Goal: Check status: Check status

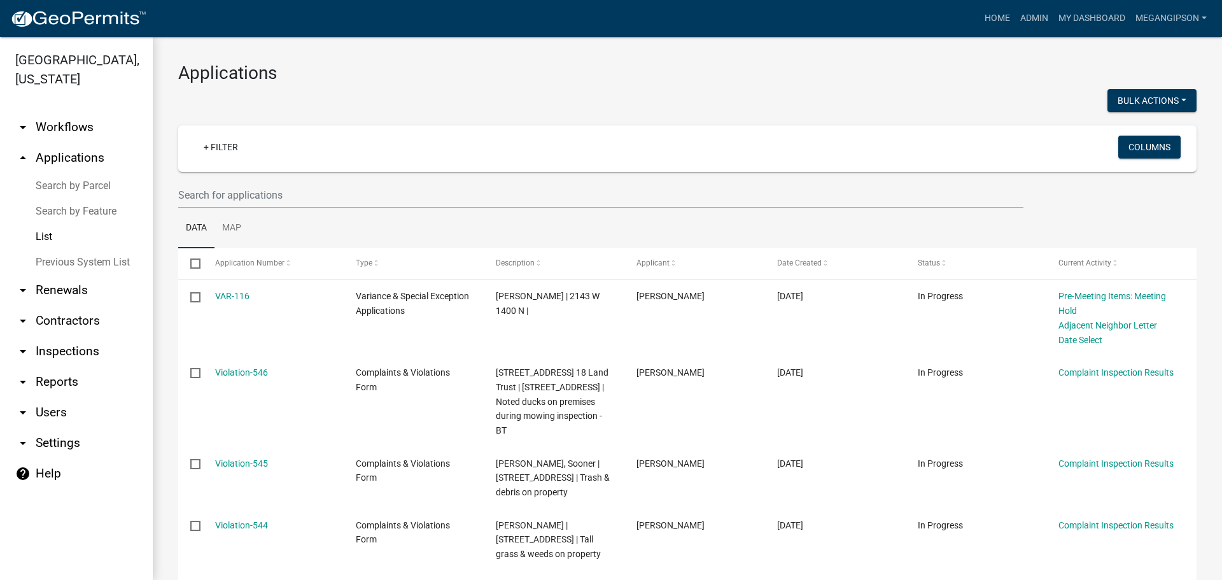
select select "3: 100"
click at [447, 207] on input "text" at bounding box center [600, 195] width 845 height 26
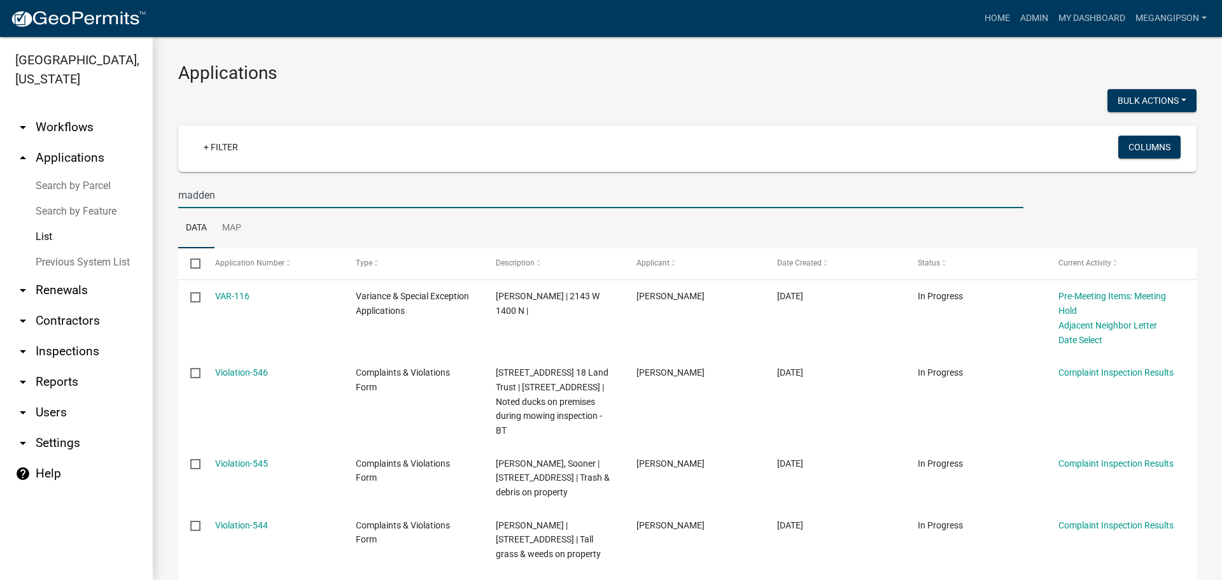
type input "madden"
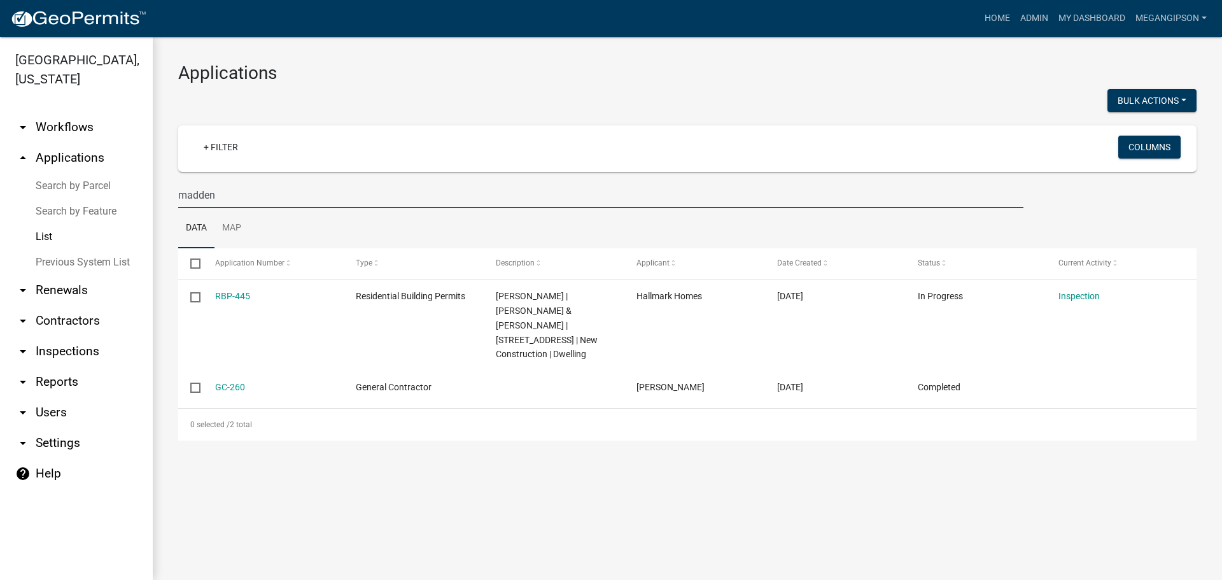
drag, startPoint x: 303, startPoint y: 215, endPoint x: 18, endPoint y: 210, distance: 285.2
click at [94, 221] on div "[GEOGRAPHIC_DATA], [US_STATE] arrow_drop_down Workflows List arrow_drop_up Appl…" at bounding box center [611, 308] width 1222 height 543
select select "3: 100"
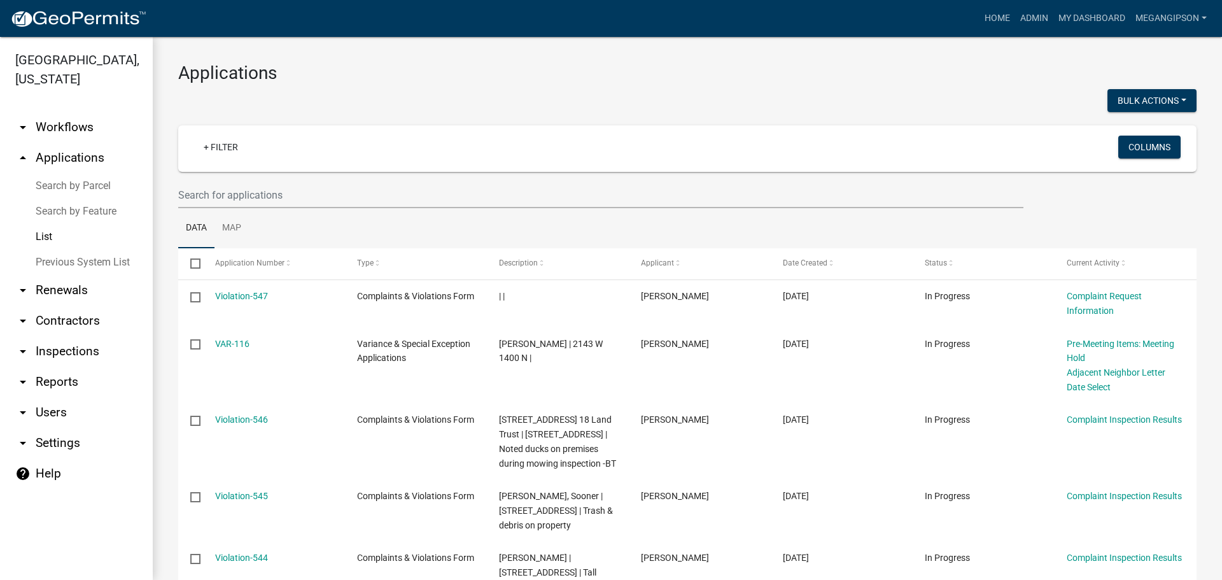
click at [92, 141] on link "arrow_drop_down Workflows" at bounding box center [76, 127] width 153 height 31
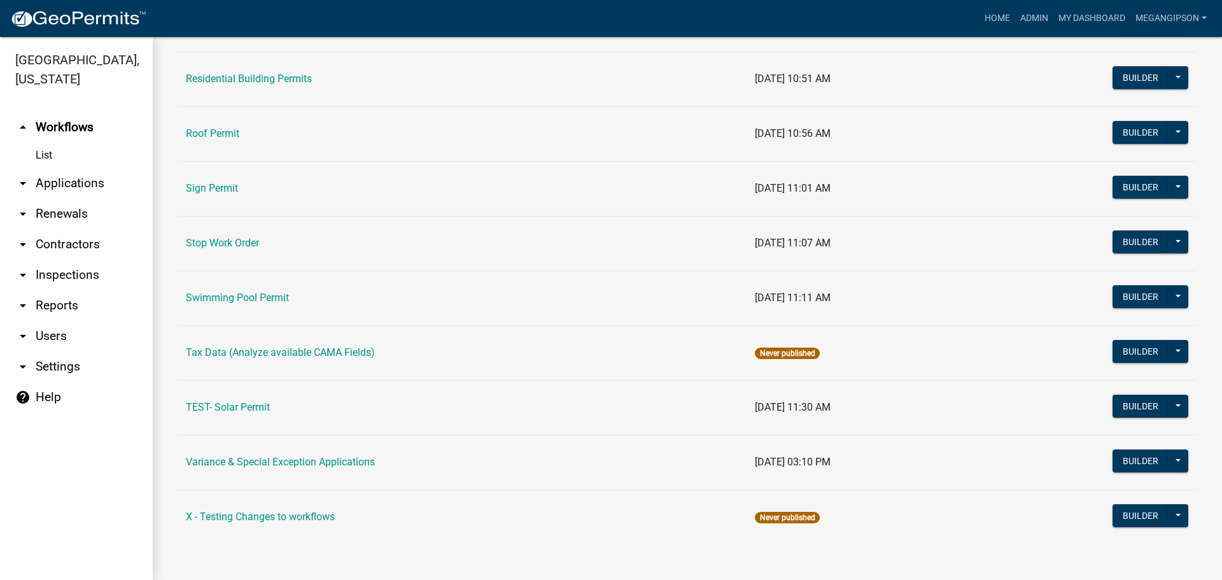
scroll to position [891, 0]
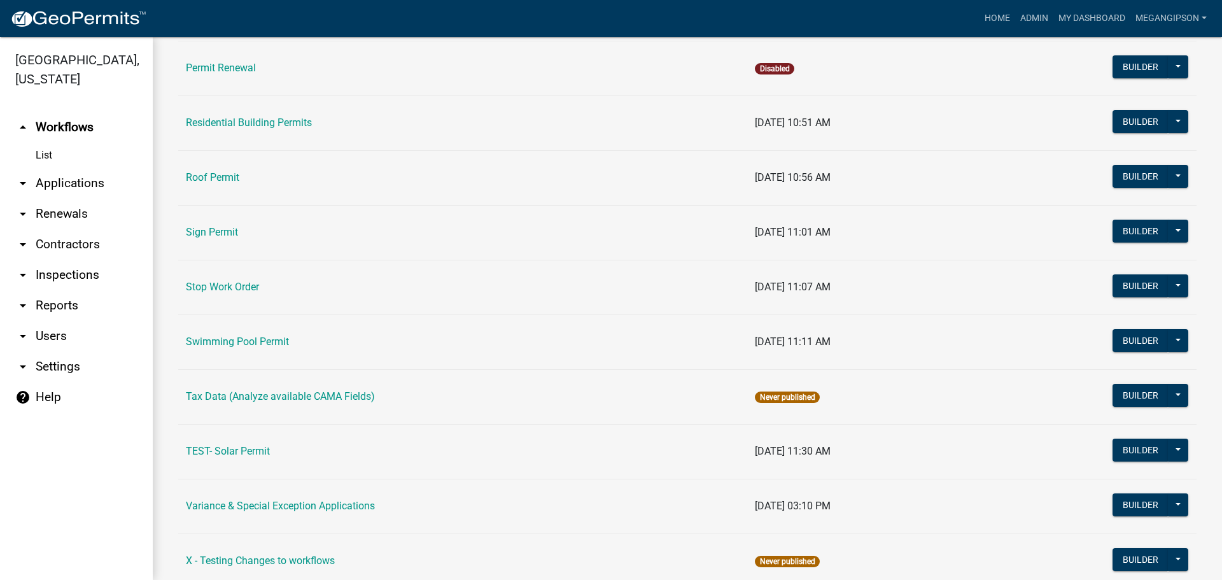
click at [220, 19] on link "Parcel Split" at bounding box center [211, 13] width 51 height 12
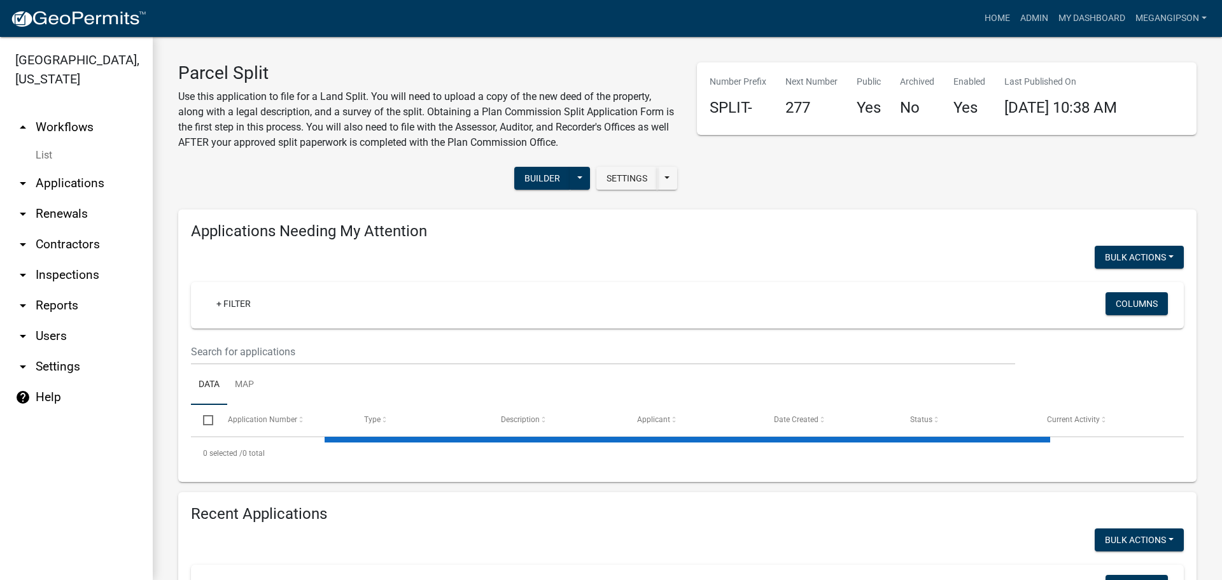
select select "3: 100"
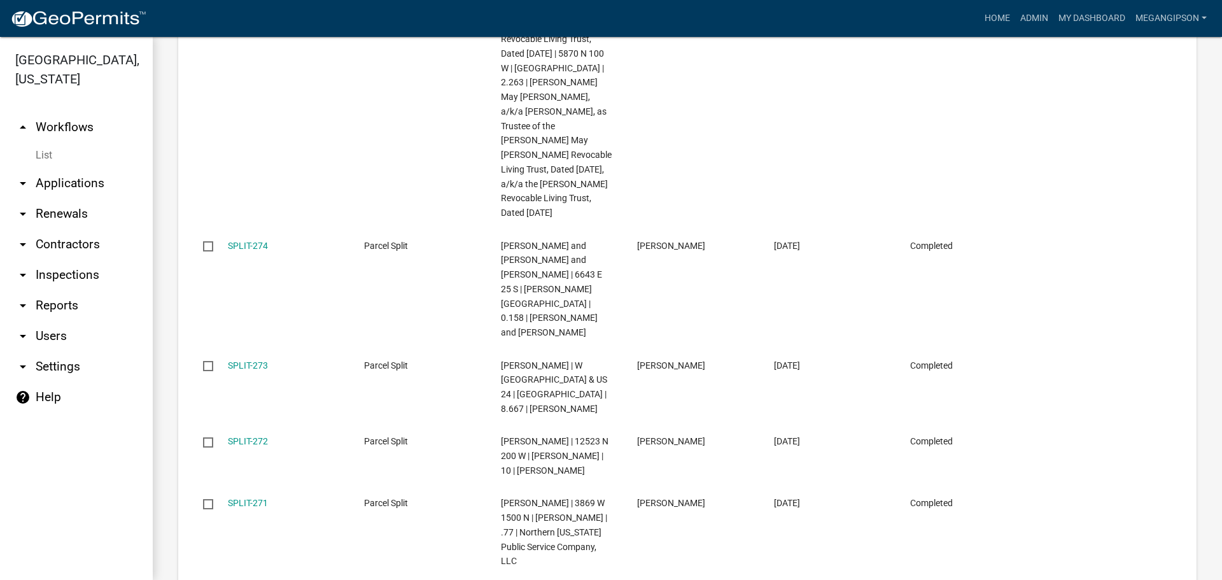
scroll to position [700, 0]
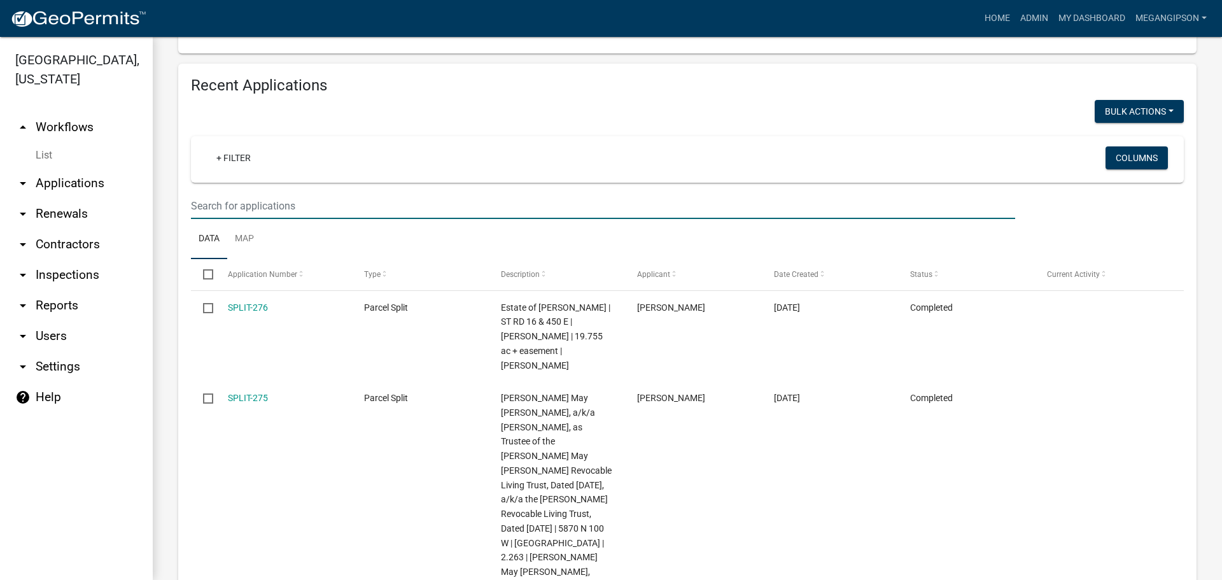
type input "[PERSON_NAME]"
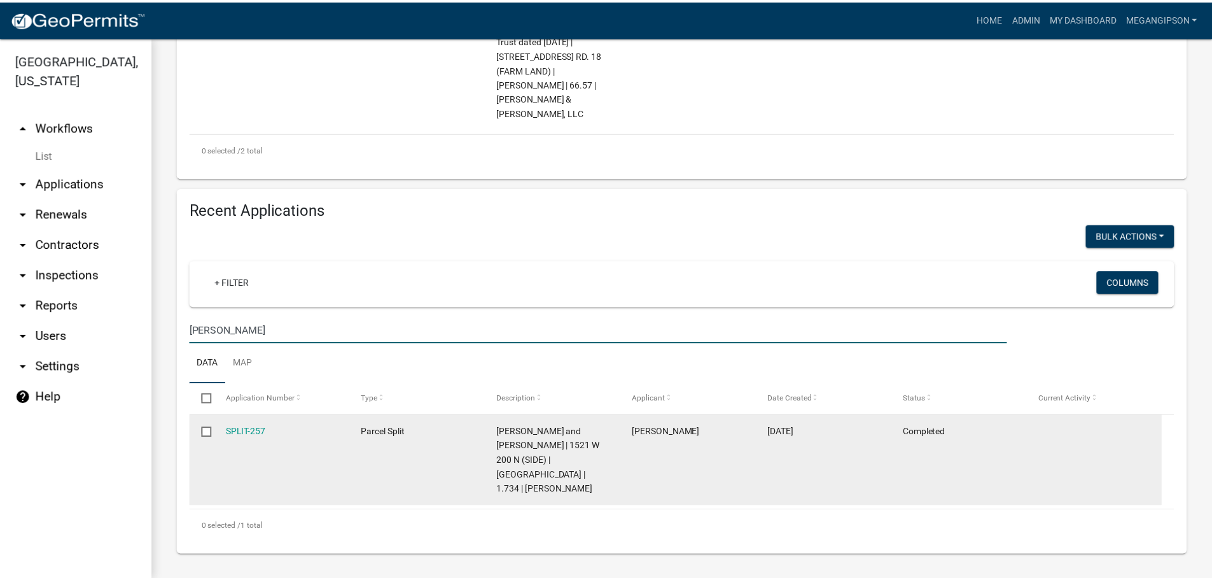
scroll to position [627, 0]
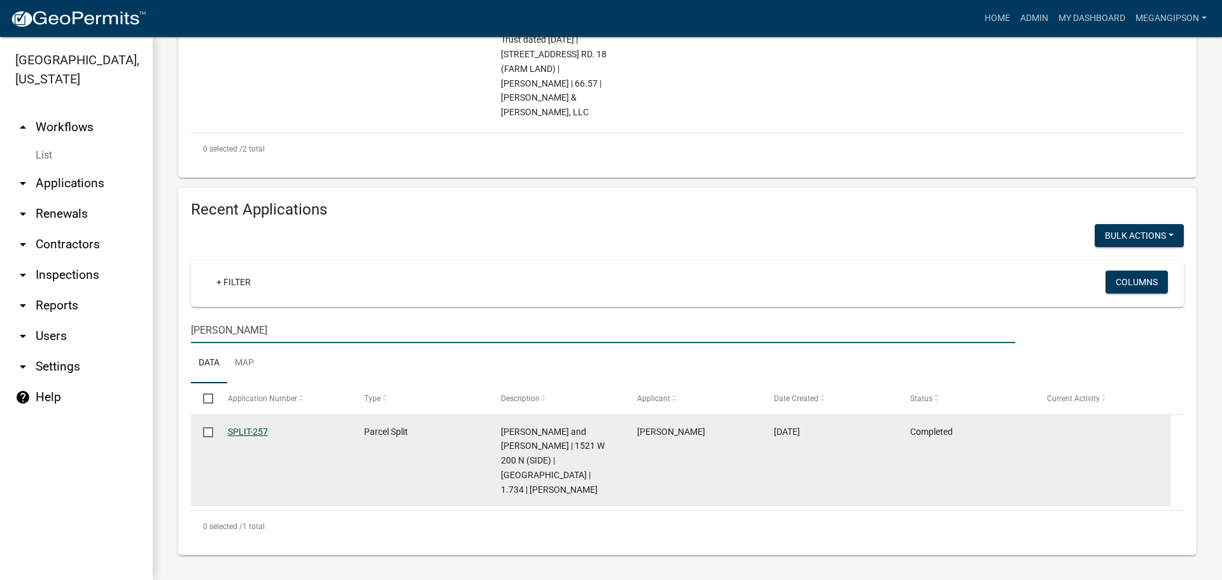
click at [256, 437] on link "SPLIT-257" at bounding box center [248, 431] width 40 height 10
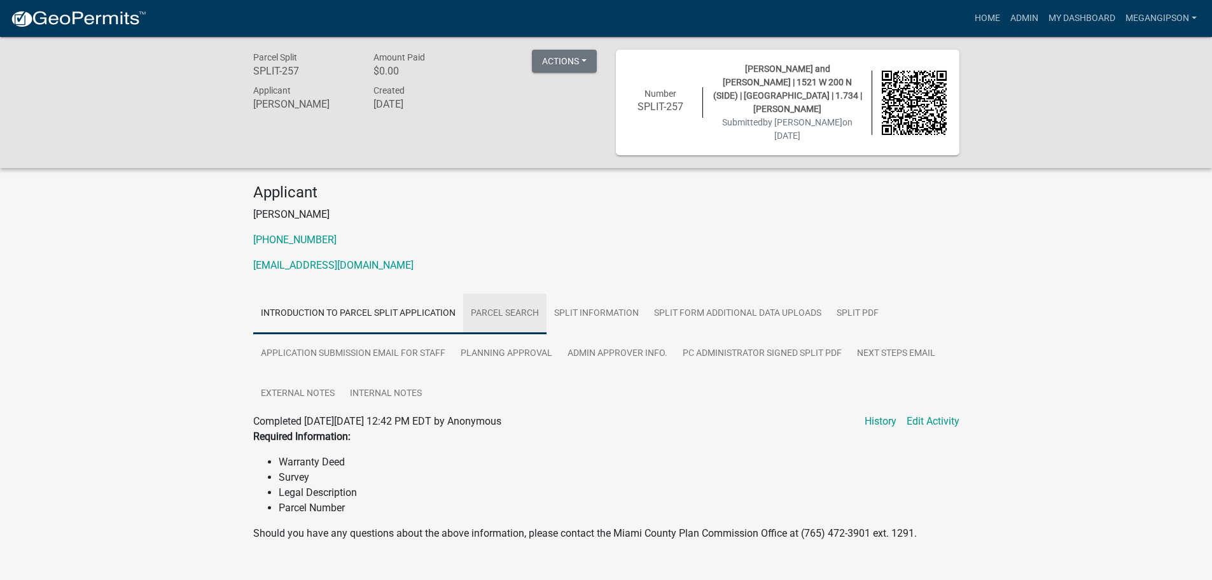
click at [547, 319] on link "Parcel search" at bounding box center [504, 313] width 83 height 41
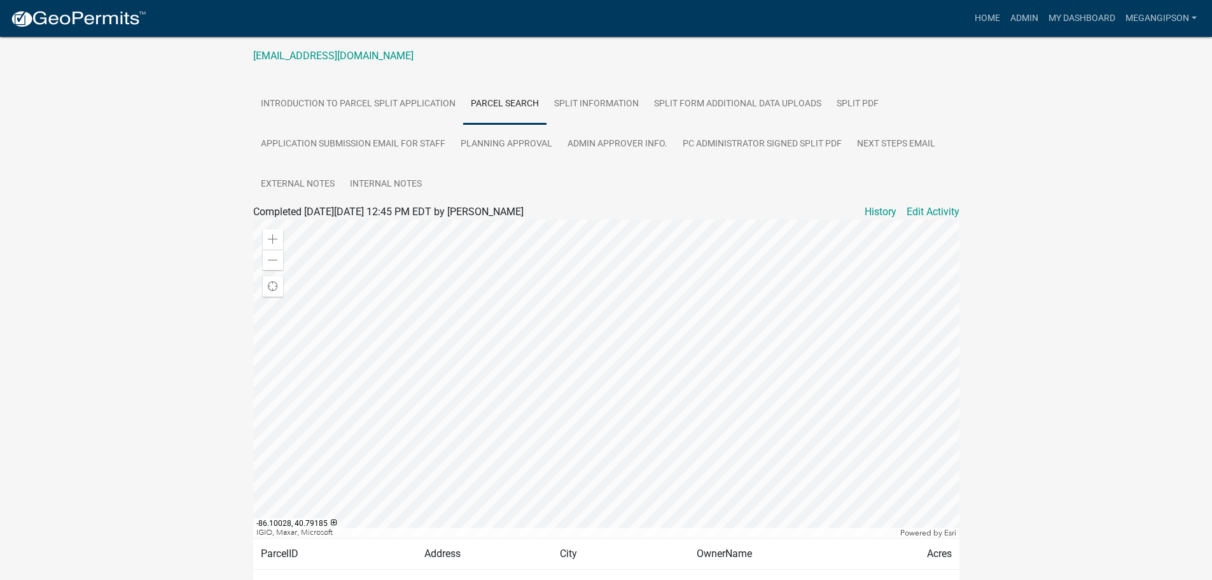
scroll to position [198, 0]
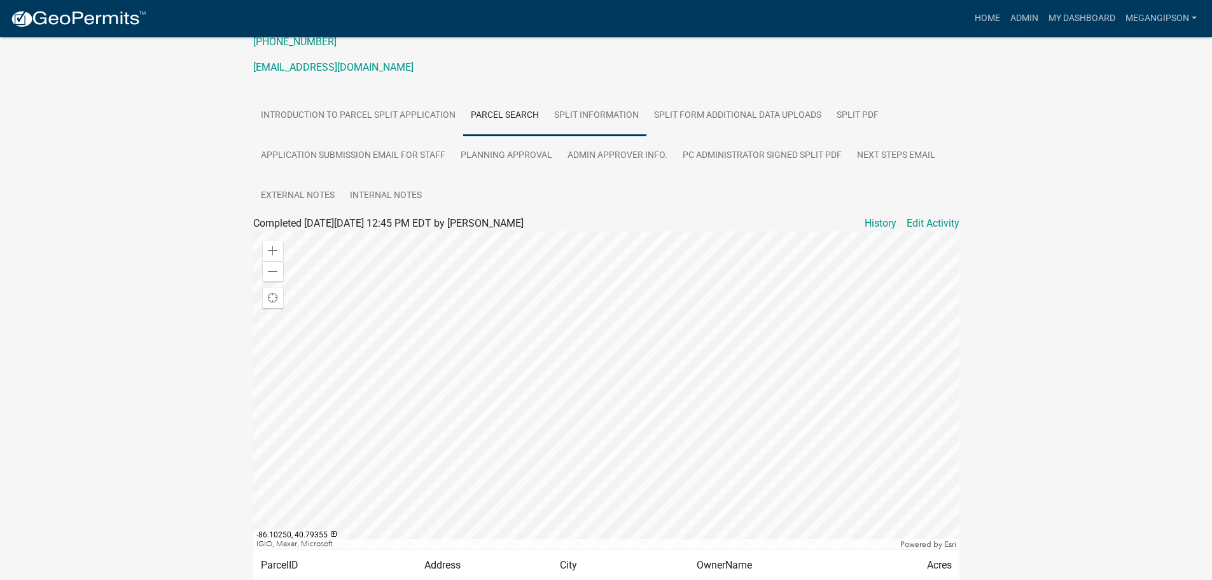
click at [621, 123] on link "Split Information" at bounding box center [597, 115] width 100 height 41
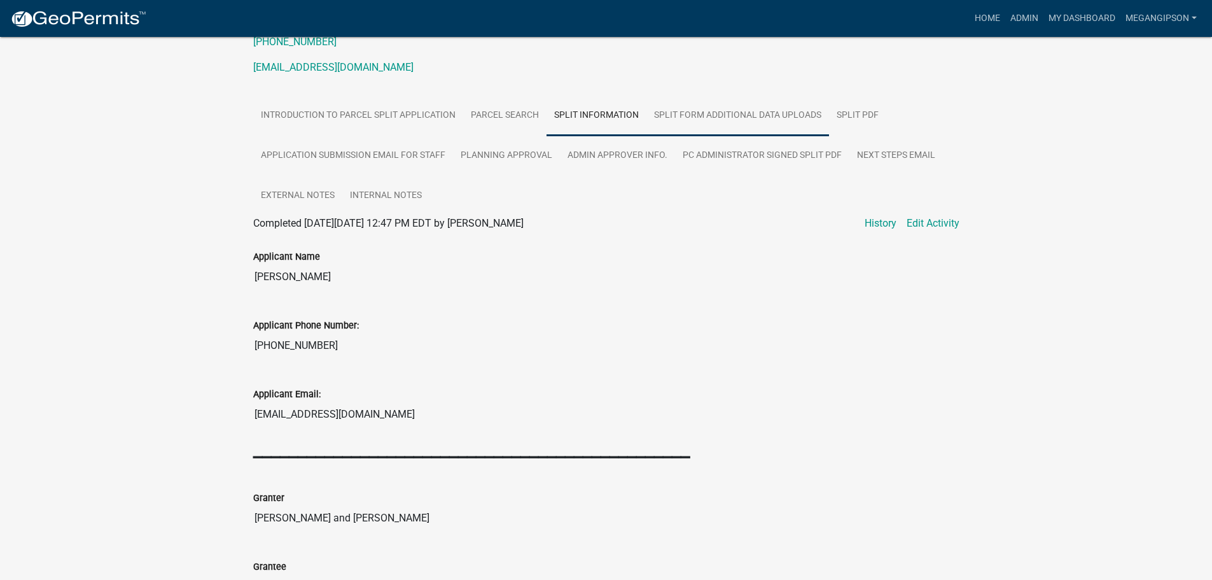
click at [829, 122] on link "Split Form Additional Data Uploads" at bounding box center [738, 115] width 183 height 41
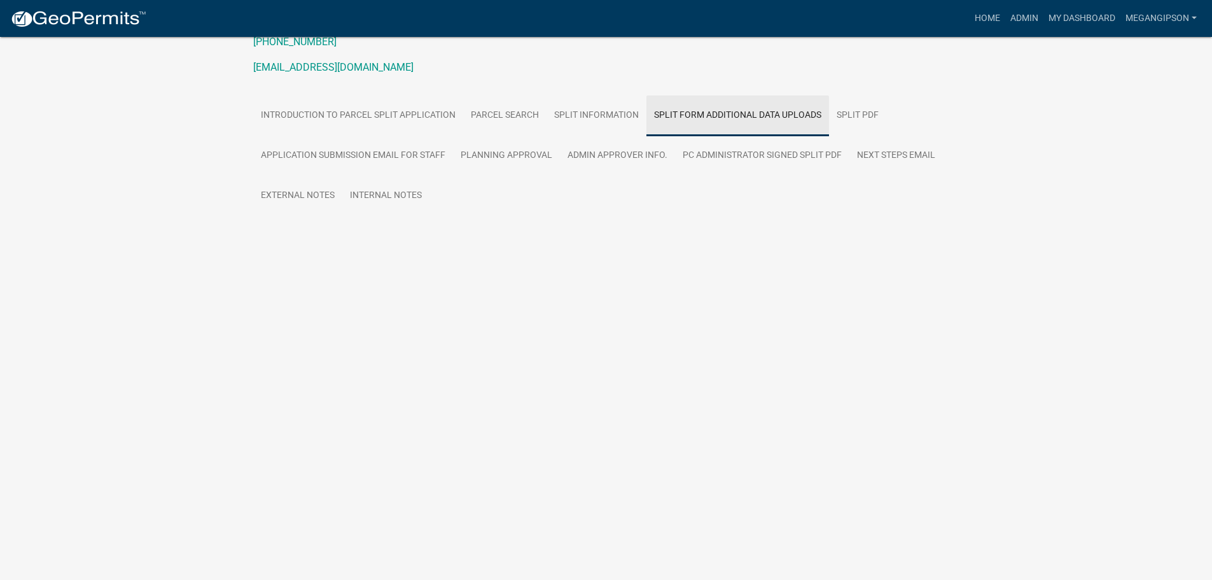
scroll to position [74, 0]
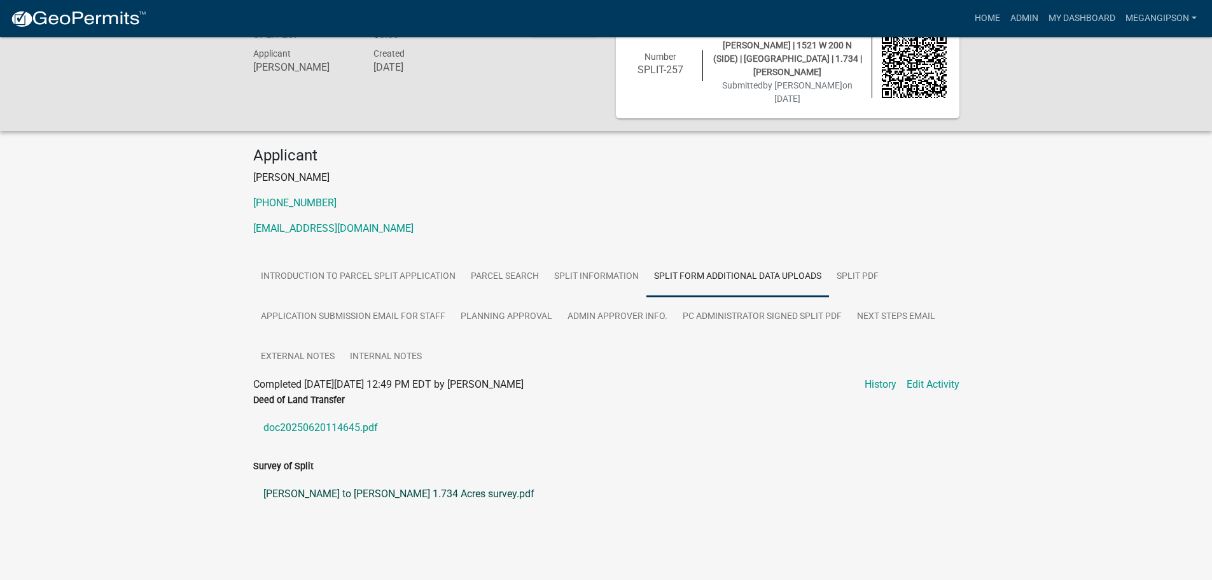
click at [300, 491] on link "[PERSON_NAME] to [PERSON_NAME] 1.734 Acres survey.pdf" at bounding box center [606, 494] width 706 height 31
click at [336, 412] on link "doc20250620114645.pdf" at bounding box center [606, 427] width 706 height 31
click at [1007, 15] on link "Admin" at bounding box center [1025, 18] width 38 height 24
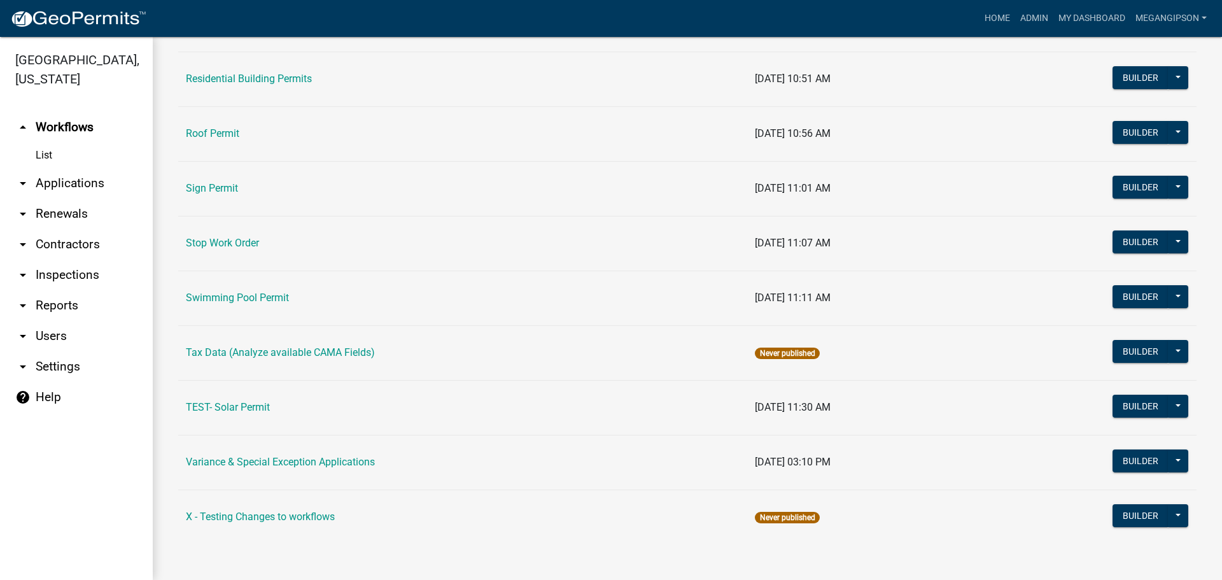
scroll to position [1018, 0]
click at [63, 198] on link "arrow_drop_down Applications" at bounding box center [76, 183] width 153 height 31
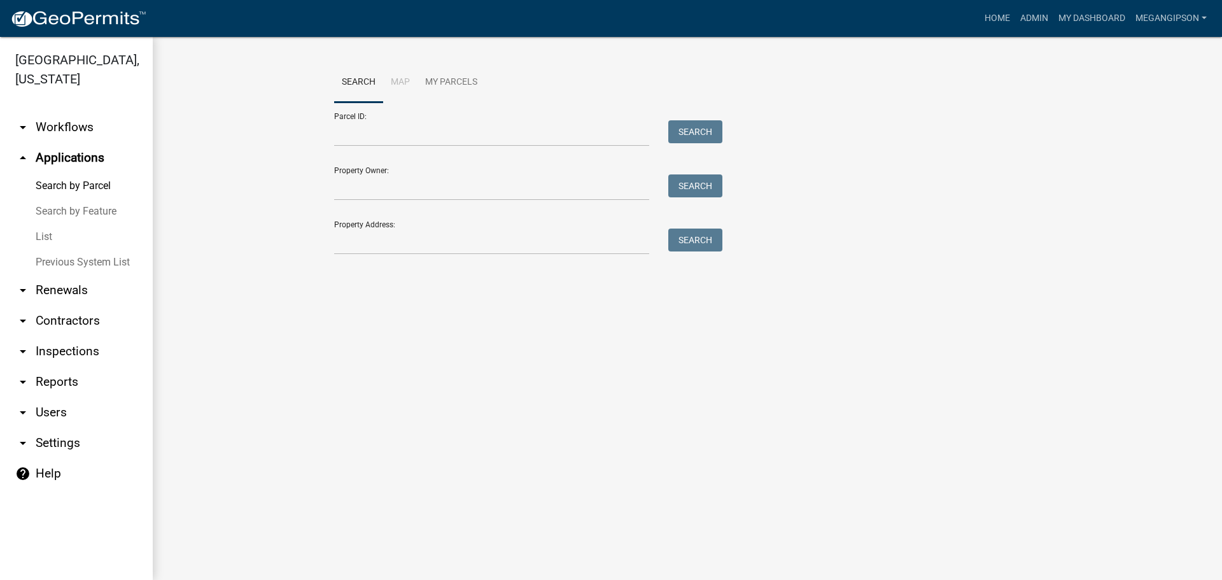
click at [74, 249] on link "List" at bounding box center [76, 236] width 153 height 25
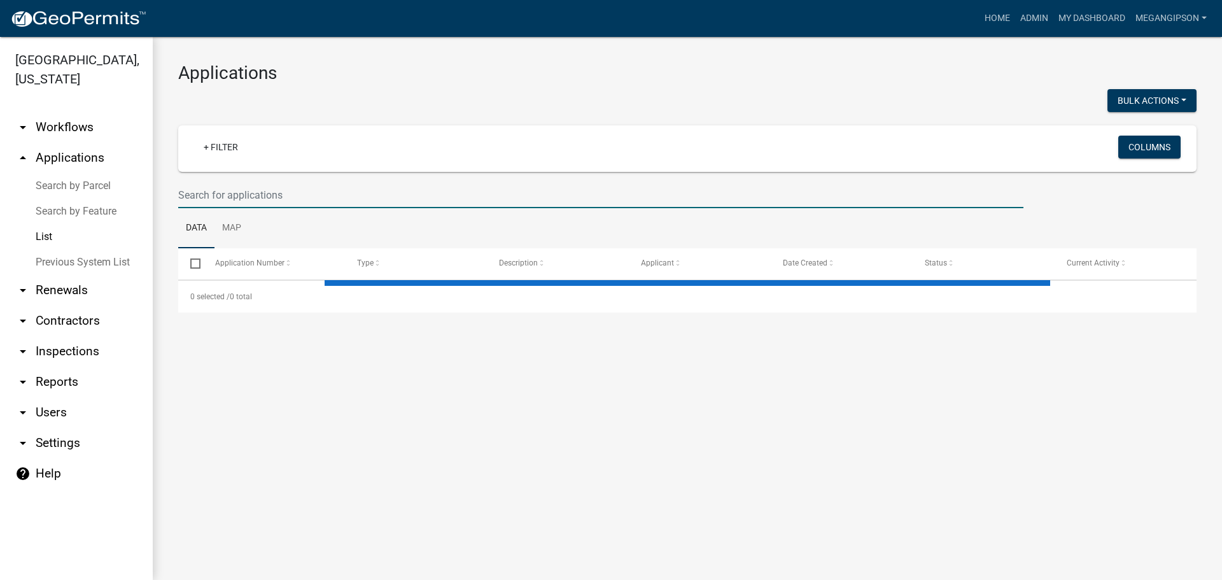
click at [251, 208] on input "text" at bounding box center [600, 195] width 845 height 26
select select "3: 100"
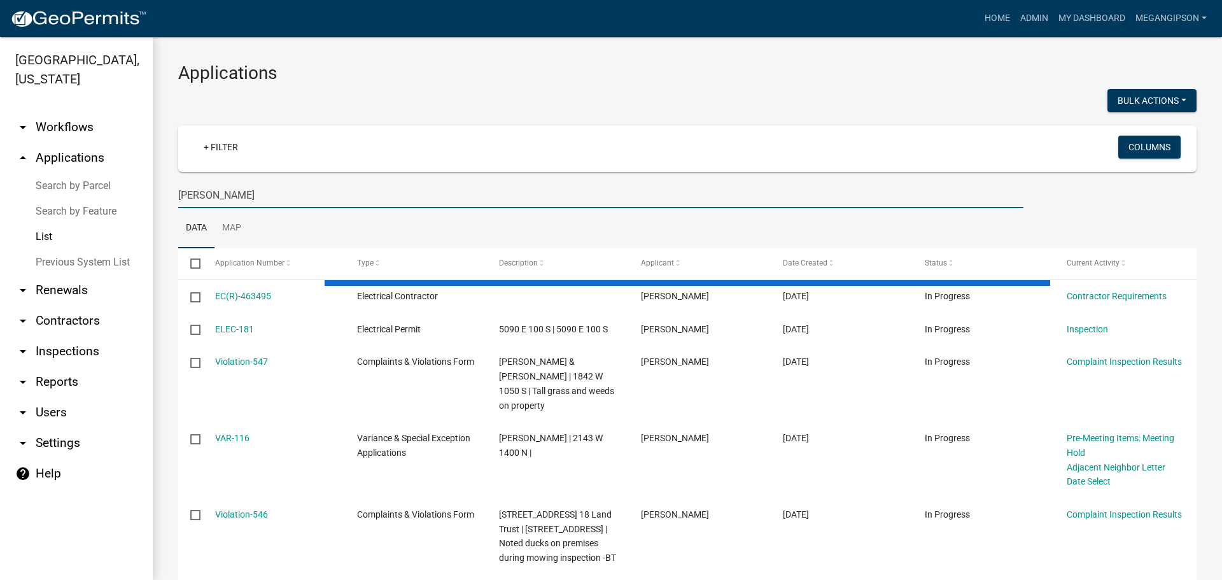
type input "[PERSON_NAME]"
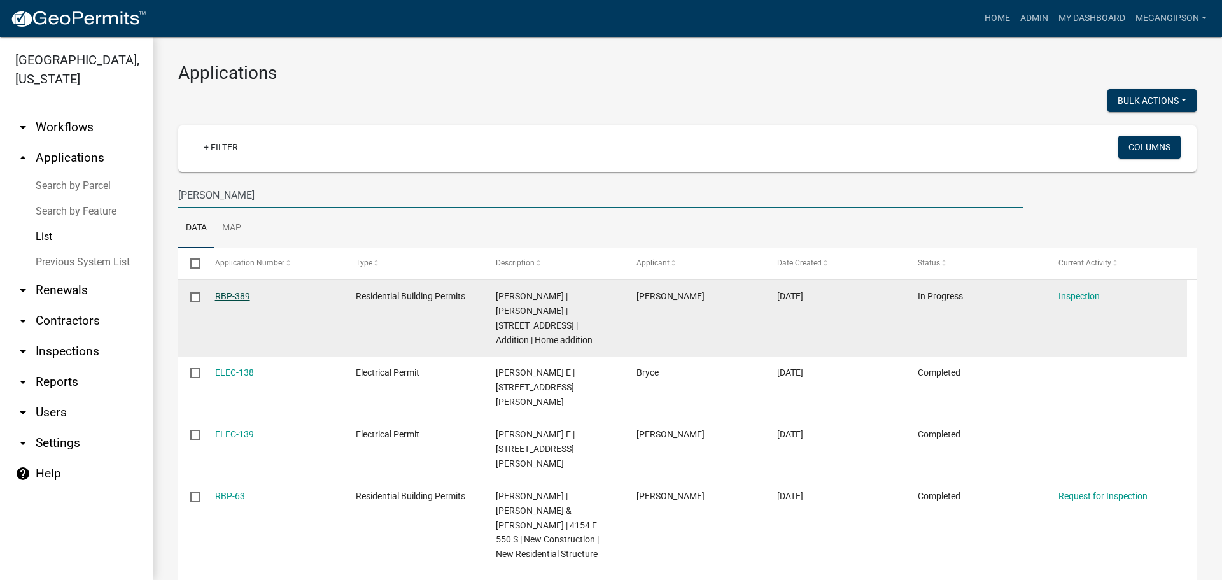
click at [235, 301] on link "RBP-389" at bounding box center [232, 296] width 35 height 10
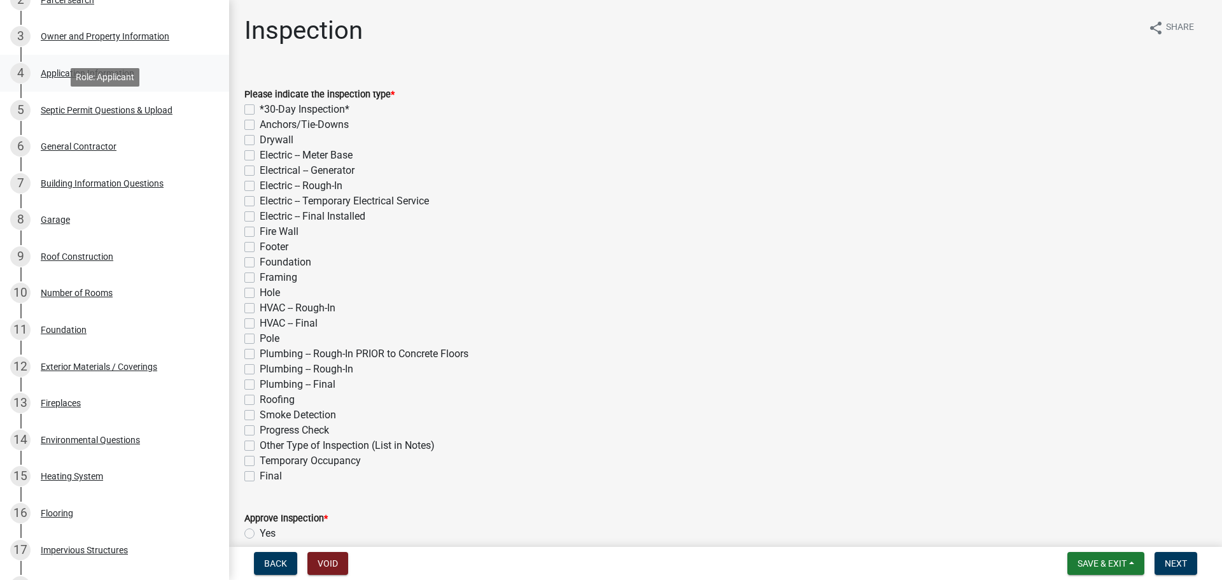
scroll to position [255, 0]
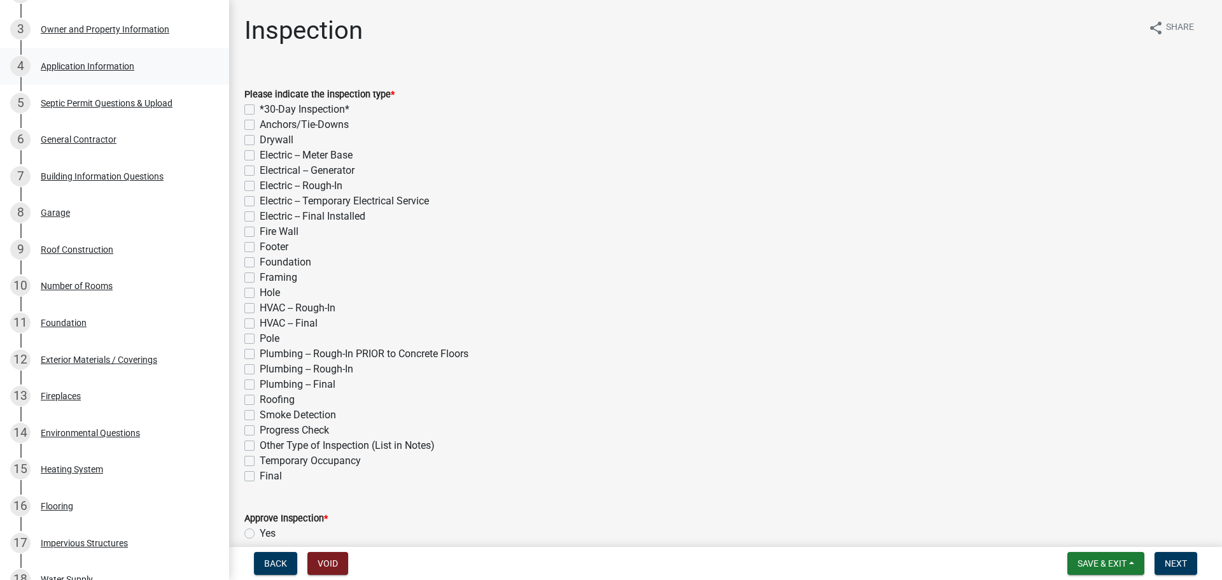
drag, startPoint x: 89, startPoint y: 113, endPoint x: 106, endPoint y: 124, distance: 20.3
click at [89, 71] on div "Application Information" at bounding box center [88, 66] width 94 height 9
